Goal: Check status: Check status

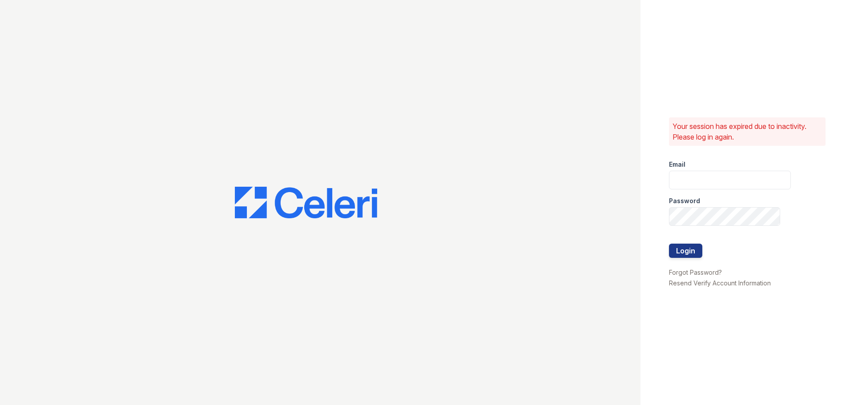
type input "residence2@cafmanagement.com"
click at [695, 242] on div at bounding box center [730, 235] width 122 height 18
click at [691, 255] on button "Login" at bounding box center [685, 251] width 33 height 14
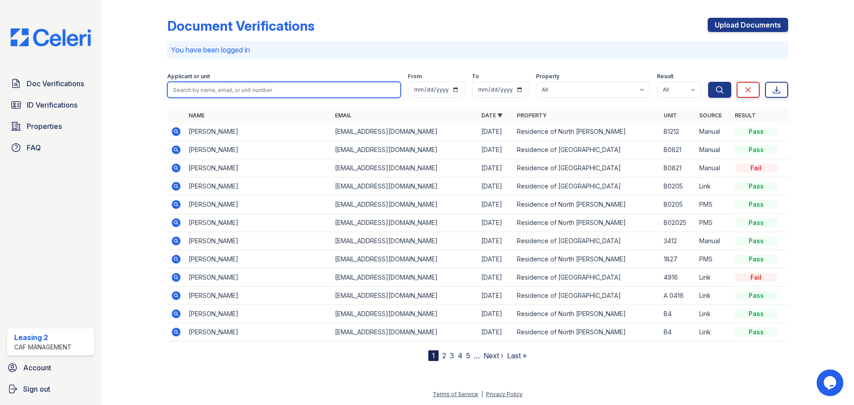
click at [225, 91] on input "search" at bounding box center [283, 90] width 233 height 16
type input "fabiana"
click at [708, 82] on button "Search" at bounding box center [719, 90] width 23 height 16
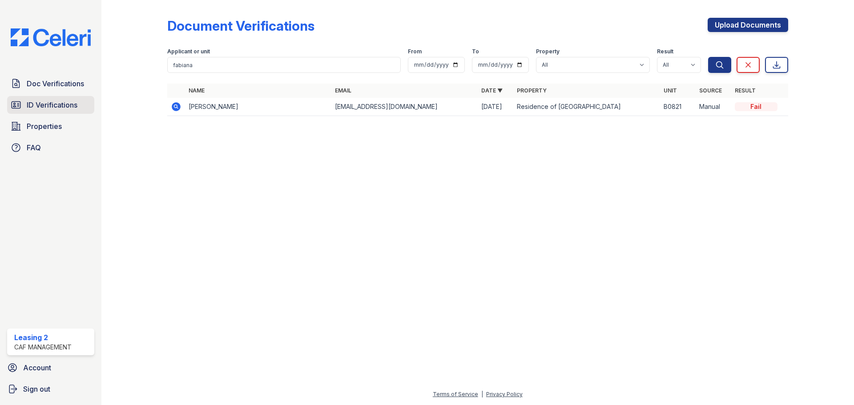
click at [44, 106] on span "ID Verifications" at bounding box center [52, 105] width 51 height 11
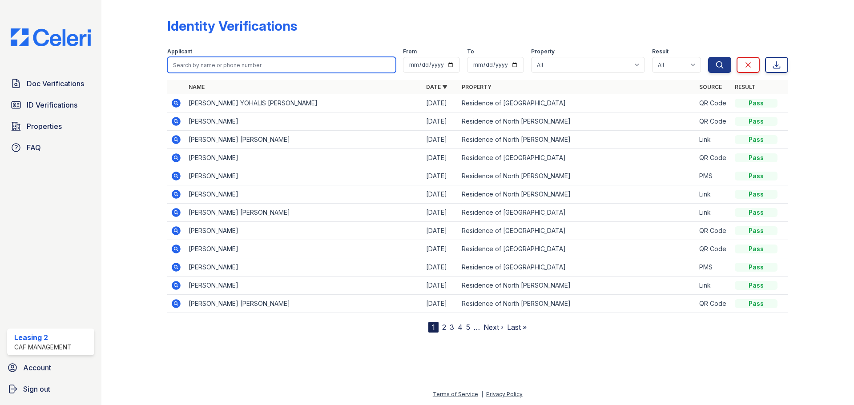
click at [256, 61] on input "search" at bounding box center [281, 65] width 229 height 16
type input "fabiana"
click at [708, 57] on button "Search" at bounding box center [719, 65] width 23 height 16
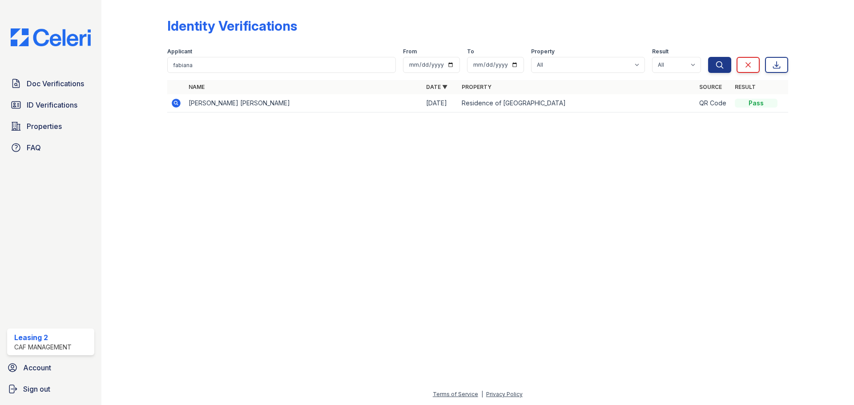
click at [169, 103] on td at bounding box center [176, 103] width 18 height 18
click at [53, 90] on link "Doc Verifications" at bounding box center [50, 84] width 87 height 18
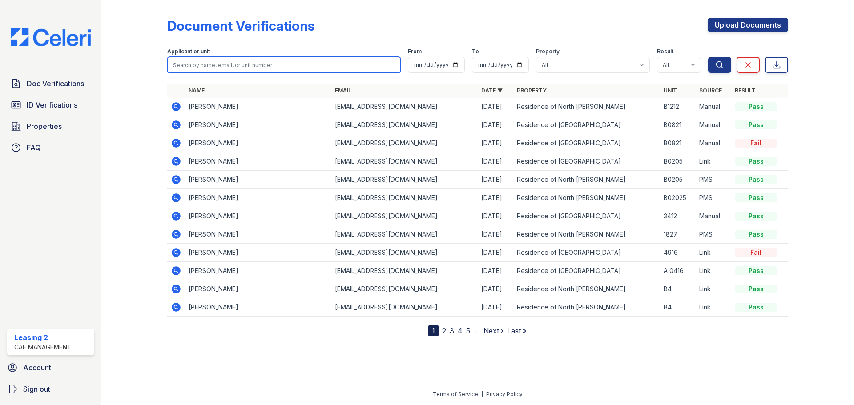
click at [230, 71] on input "search" at bounding box center [283, 65] width 233 height 16
type input "fabiana"
click at [708, 57] on button "Search" at bounding box center [719, 65] width 23 height 16
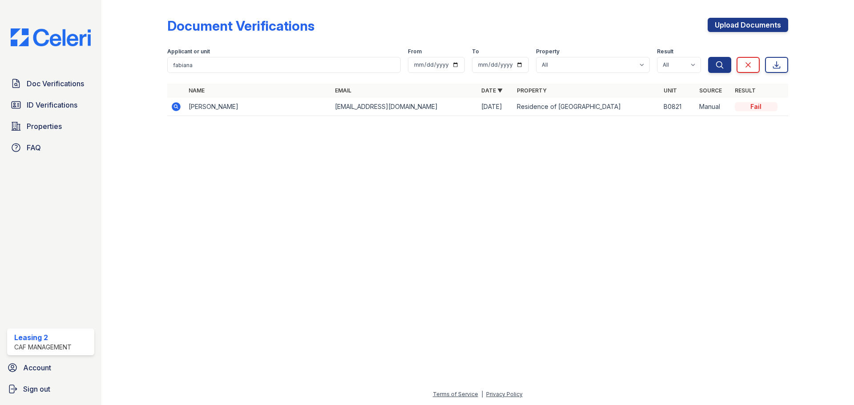
click at [178, 108] on icon at bounding box center [176, 106] width 9 height 9
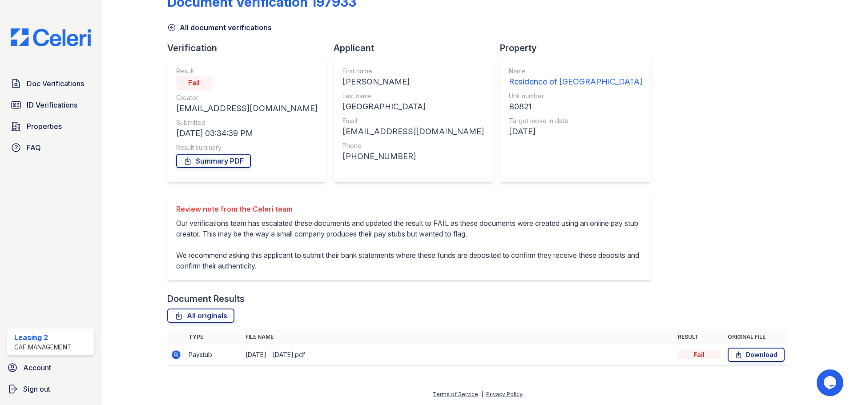
scroll to position [35, 0]
click at [178, 355] on icon at bounding box center [176, 354] width 9 height 9
